Goal: Transaction & Acquisition: Purchase product/service

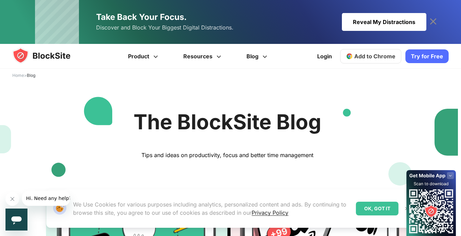
click at [394, 209] on div "OK, GOT IT" at bounding box center [377, 209] width 43 height 14
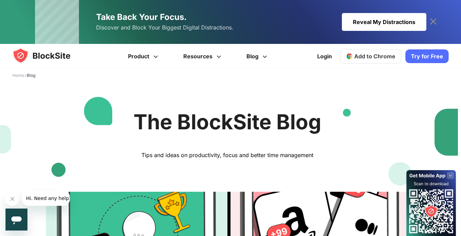
click at [424, 22] on div "Reveal My Distractions" at bounding box center [384, 22] width 84 height 18
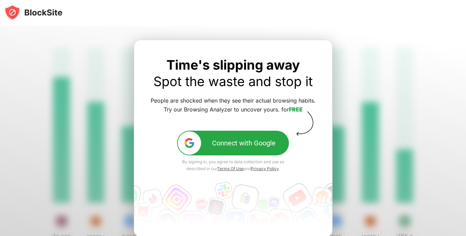
click at [263, 145] on div "Connect with Google" at bounding box center [244, 143] width 64 height 8
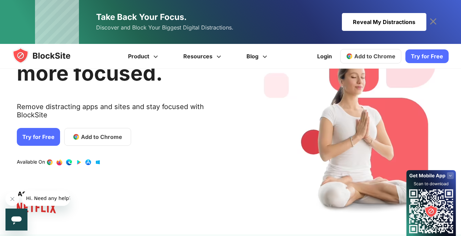
scroll to position [69, 0]
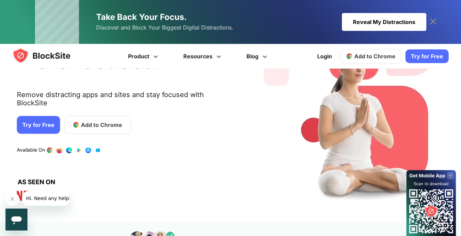
click at [38, 116] on link "Try for Free" at bounding box center [38, 125] width 43 height 18
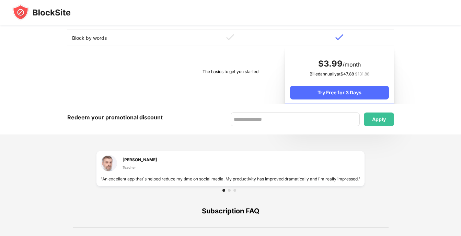
scroll to position [378, 0]
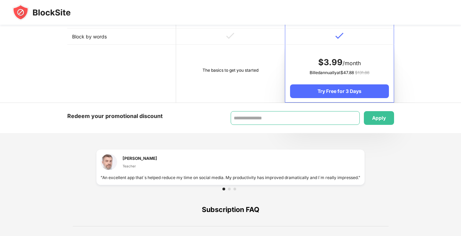
click at [312, 121] on input at bounding box center [295, 118] width 129 height 14
type input "****"
click at [373, 120] on div "Apply" at bounding box center [379, 117] width 14 height 5
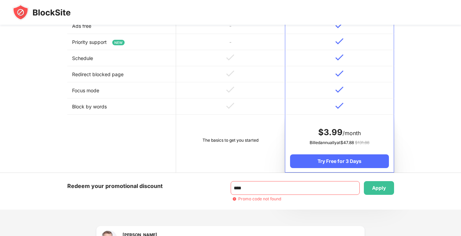
scroll to position [309, 0]
